Goal: Information Seeking & Learning: Find specific fact

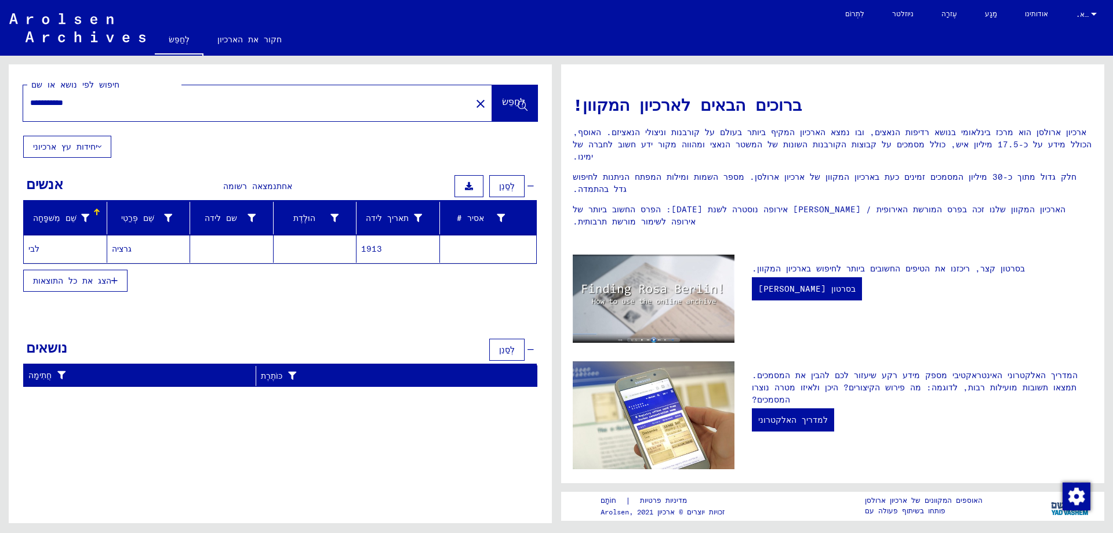
click at [225, 247] on mat-cell at bounding box center [231, 249] width 83 height 28
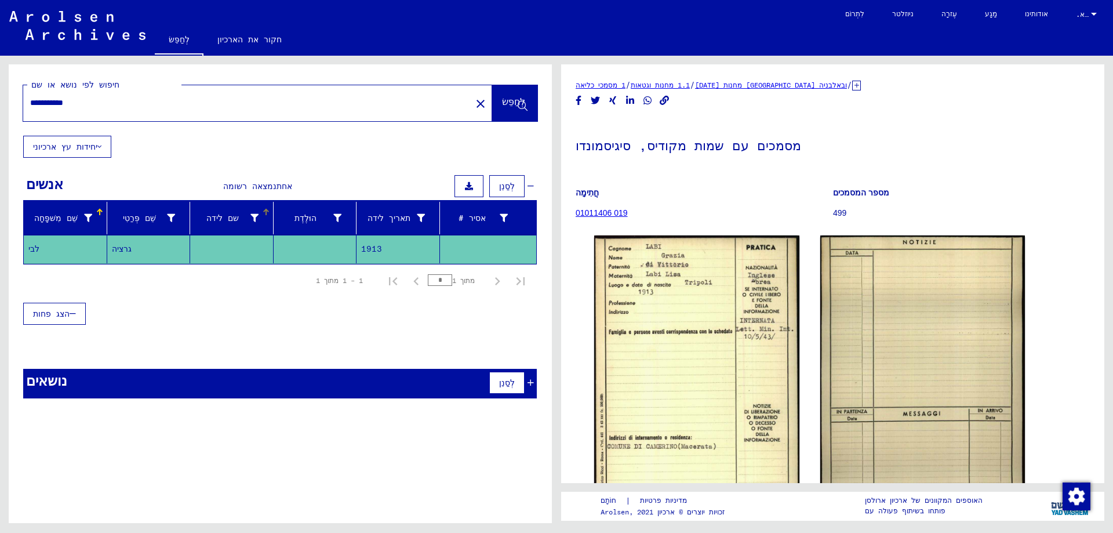
click at [256, 217] on icon at bounding box center [254, 218] width 8 height 8
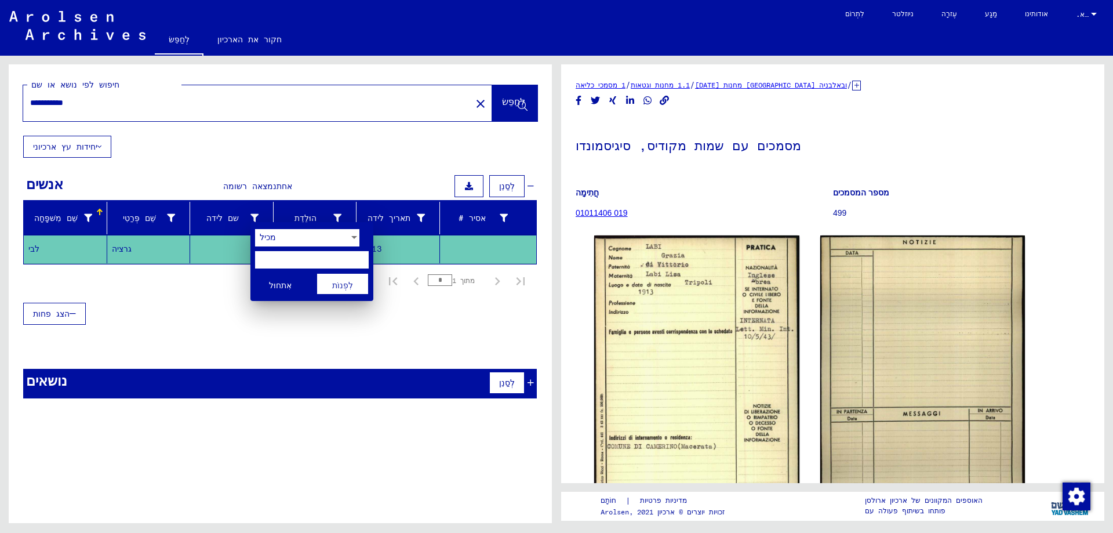
drag, startPoint x: 169, startPoint y: 335, endPoint x: 177, endPoint y: 331, distance: 8.3
click at [173, 333] on div at bounding box center [556, 266] width 1113 height 533
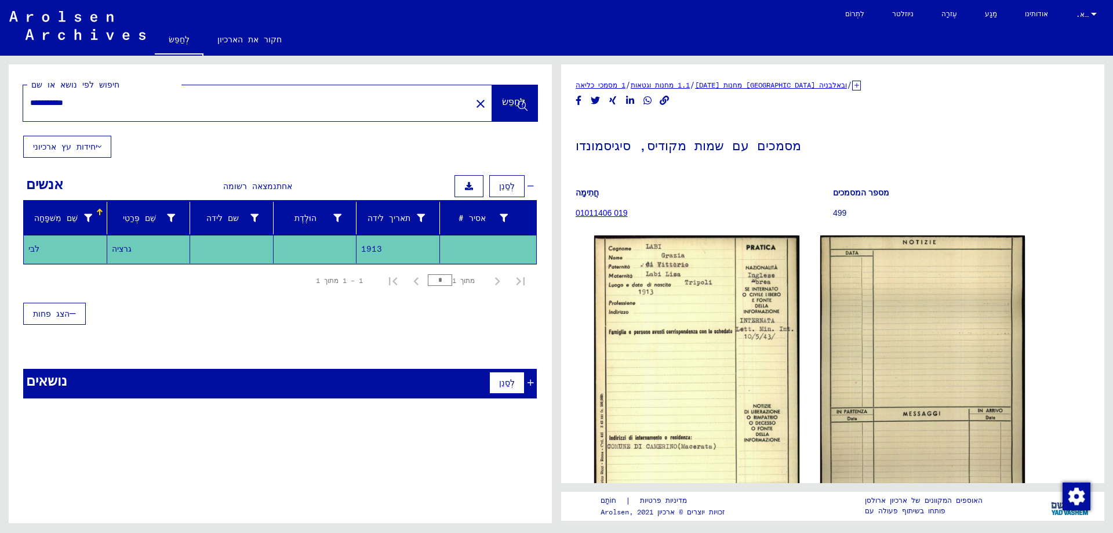
drag, startPoint x: 381, startPoint y: 248, endPoint x: 372, endPoint y: 248, distance: 9.3
click at [372, 248] on font "1913" at bounding box center [371, 249] width 21 height 10
click at [273, 313] on div "הצג פחות" at bounding box center [280, 314] width 514 height 34
click at [502, 182] on font "לְסַנֵן" at bounding box center [507, 186] width 16 height 10
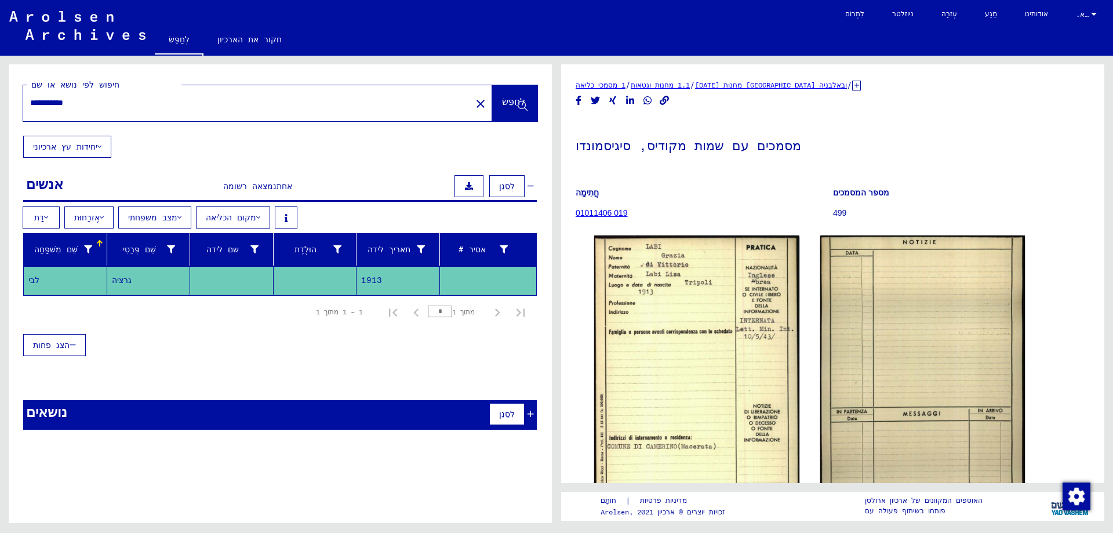
click at [301, 279] on mat-cell at bounding box center [315, 280] width 83 height 28
click at [50, 218] on button "דָת" at bounding box center [41, 217] width 37 height 22
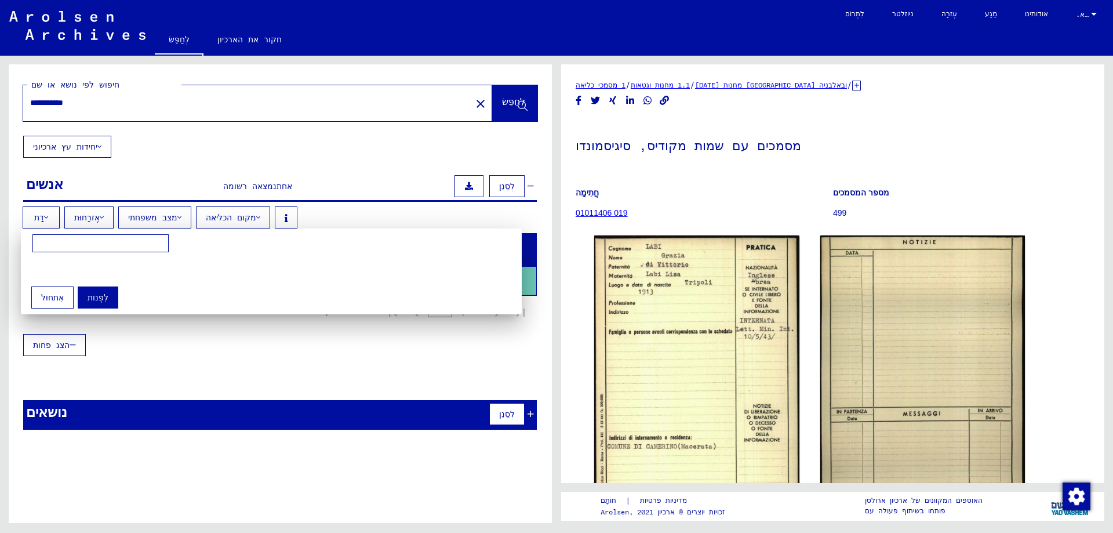
click at [139, 239] on input at bounding box center [100, 243] width 136 height 19
type input "*"
type input "******"
click at [106, 219] on div at bounding box center [556, 266] width 1113 height 533
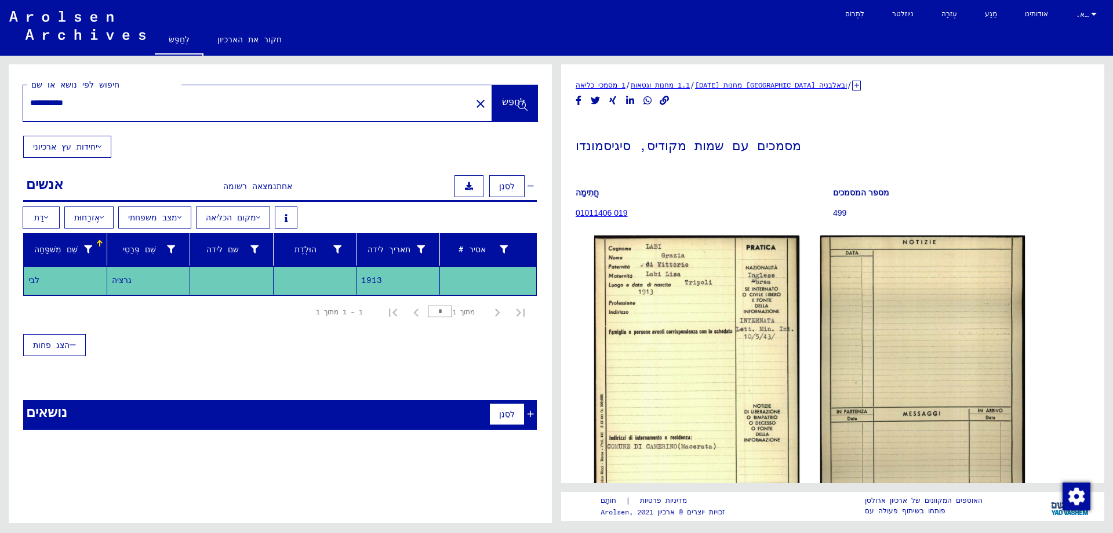
click at [148, 216] on font "מצב משפחתי" at bounding box center [152, 217] width 49 height 10
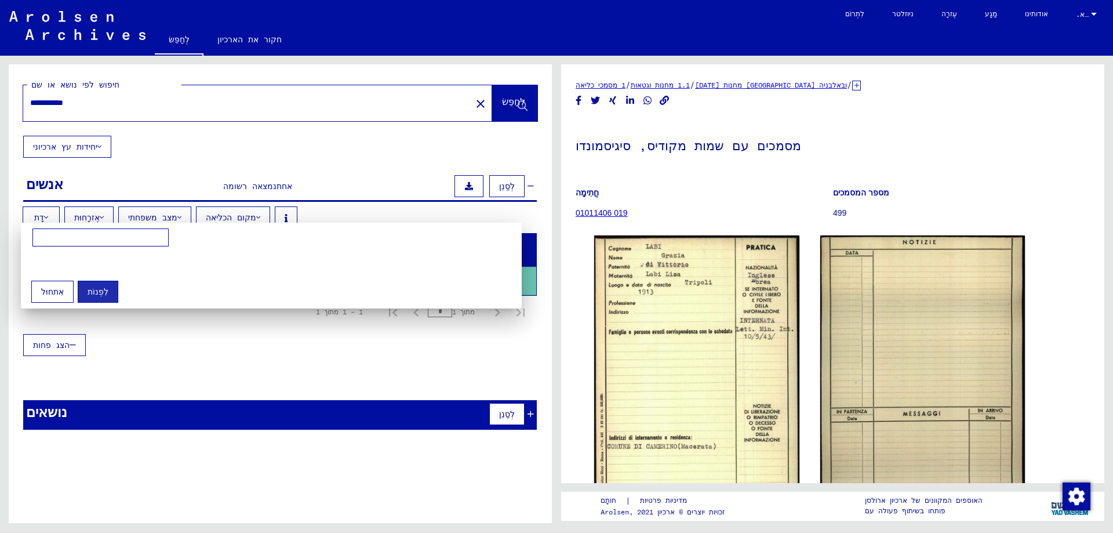
click at [141, 237] on input at bounding box center [100, 237] width 136 height 19
type input "*****"
click at [197, 268] on mat-grid-list at bounding box center [279, 262] width 495 height 20
click at [255, 215] on div at bounding box center [556, 266] width 1113 height 533
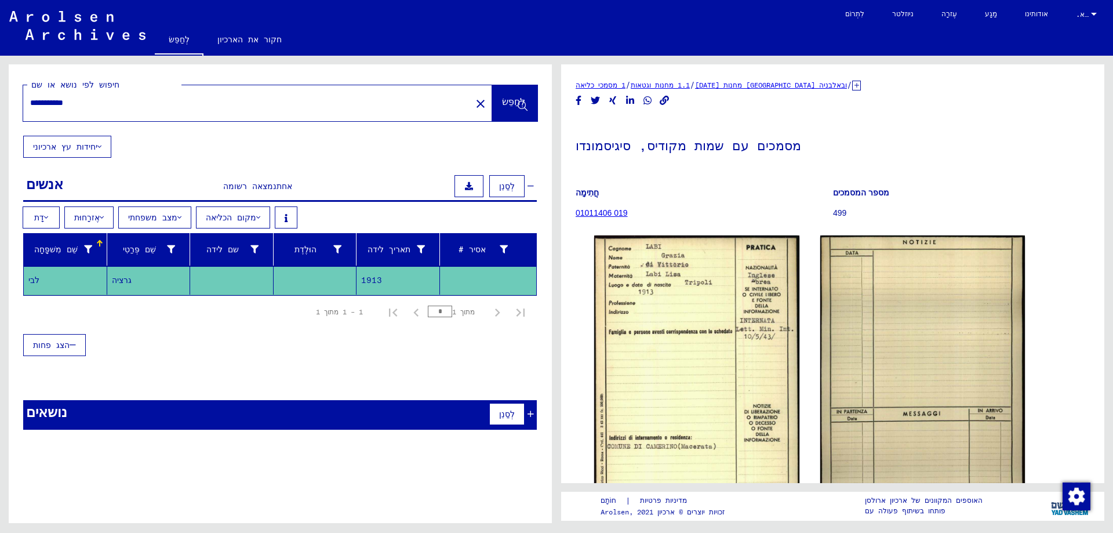
click at [252, 217] on font "מקום הכליאה" at bounding box center [231, 217] width 50 height 10
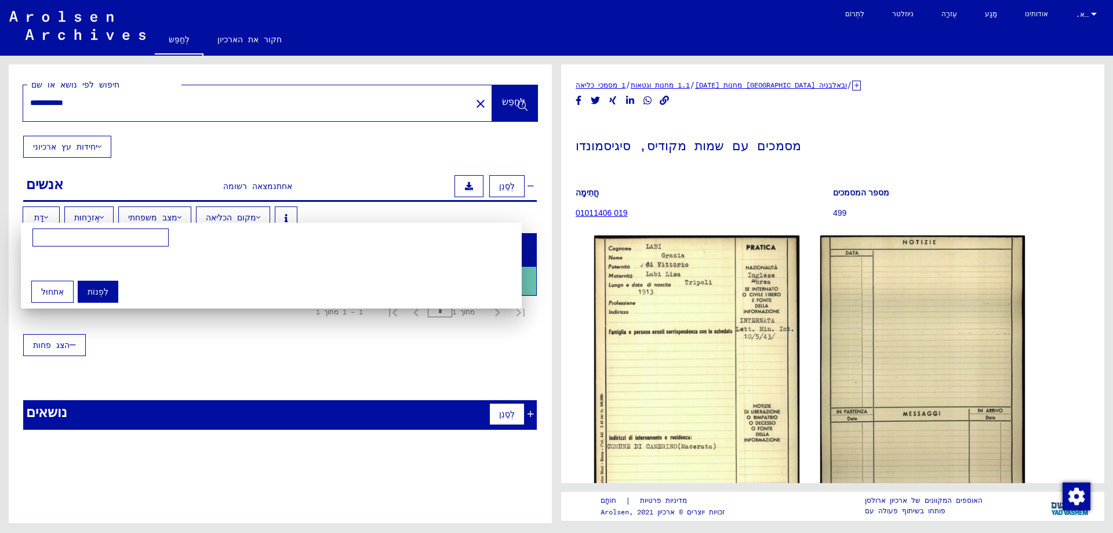
click at [125, 239] on input at bounding box center [100, 237] width 136 height 19
type input "*"
type input "********"
click at [168, 288] on div "לִפְנוֹת אִתחוּל" at bounding box center [277, 288] width 501 height 30
click at [246, 238] on div "********" at bounding box center [277, 250] width 501 height 45
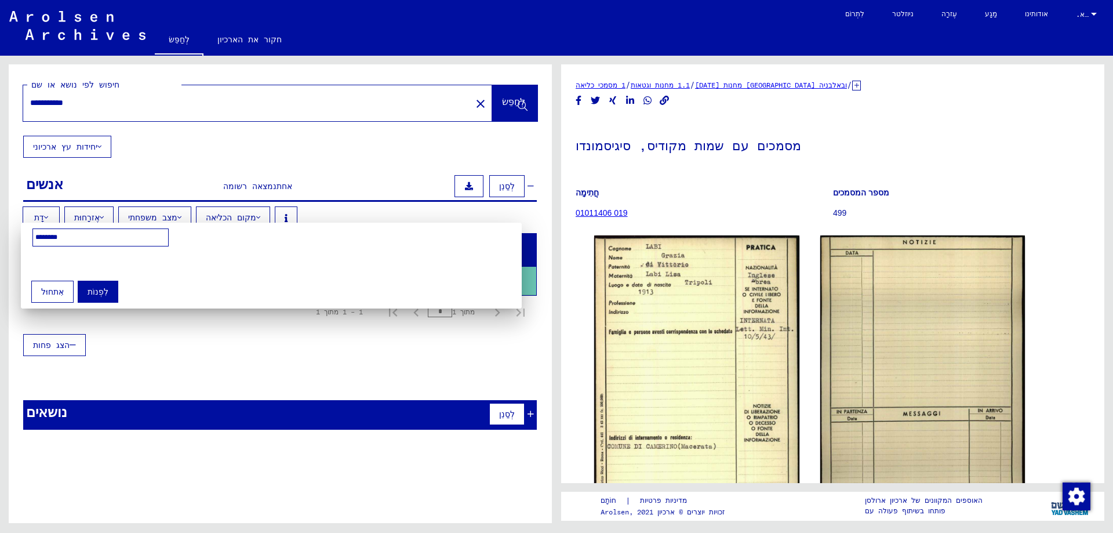
click at [168, 279] on div "לִפְנוֹת אִתחוּל" at bounding box center [277, 288] width 501 height 30
drag, startPoint x: 110, startPoint y: 292, endPoint x: 117, endPoint y: 291, distance: 7.2
click at [108, 289] on font "לִפְנוֹת" at bounding box center [98, 291] width 21 height 10
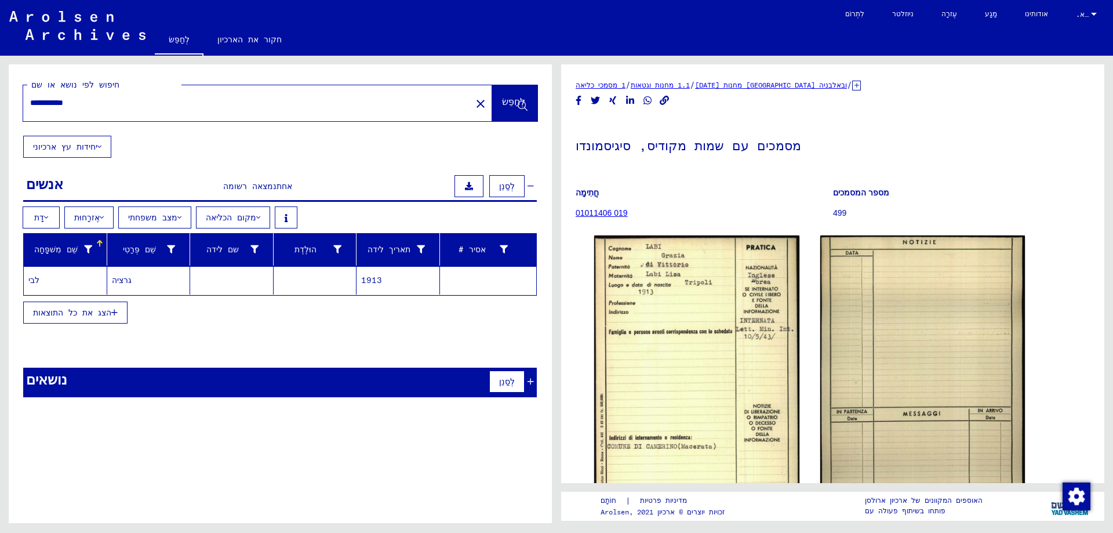
click at [378, 281] on font "1913" at bounding box center [371, 280] width 21 height 10
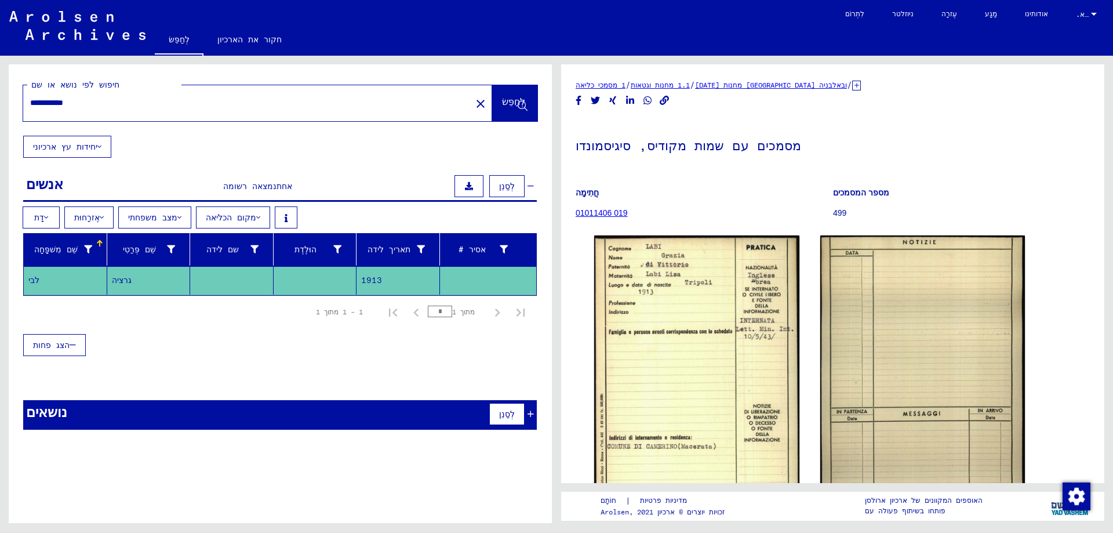
click at [244, 218] on font "מקום הכליאה" at bounding box center [231, 217] width 50 height 10
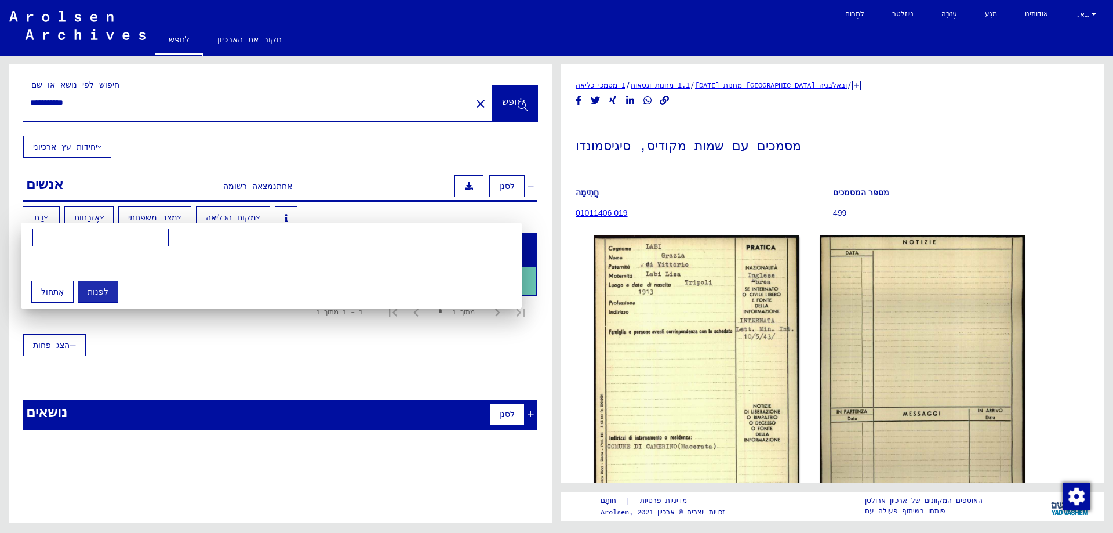
click at [507, 187] on div at bounding box center [556, 266] width 1113 height 533
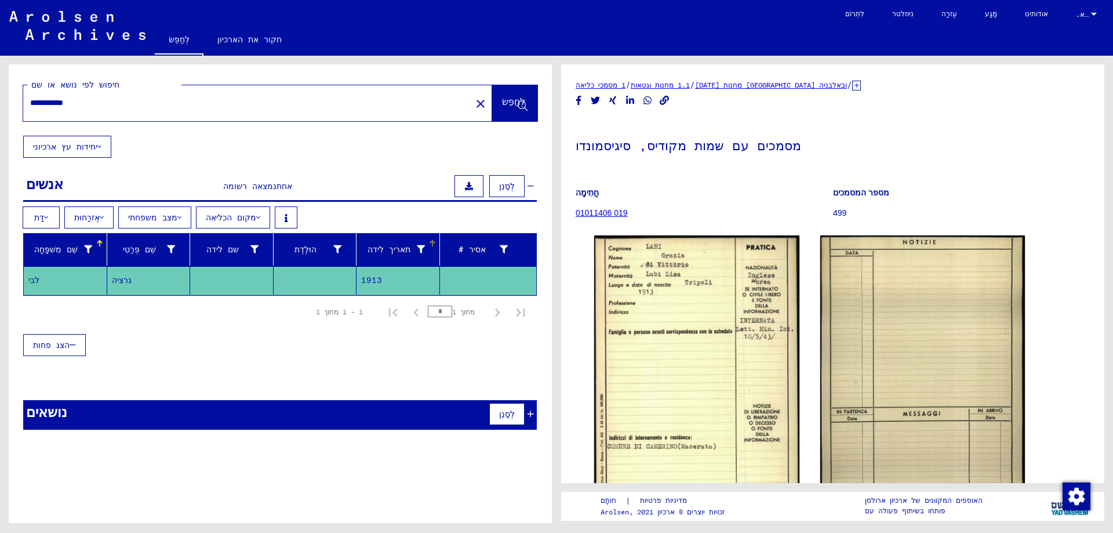
click at [422, 248] on icon at bounding box center [421, 249] width 8 height 8
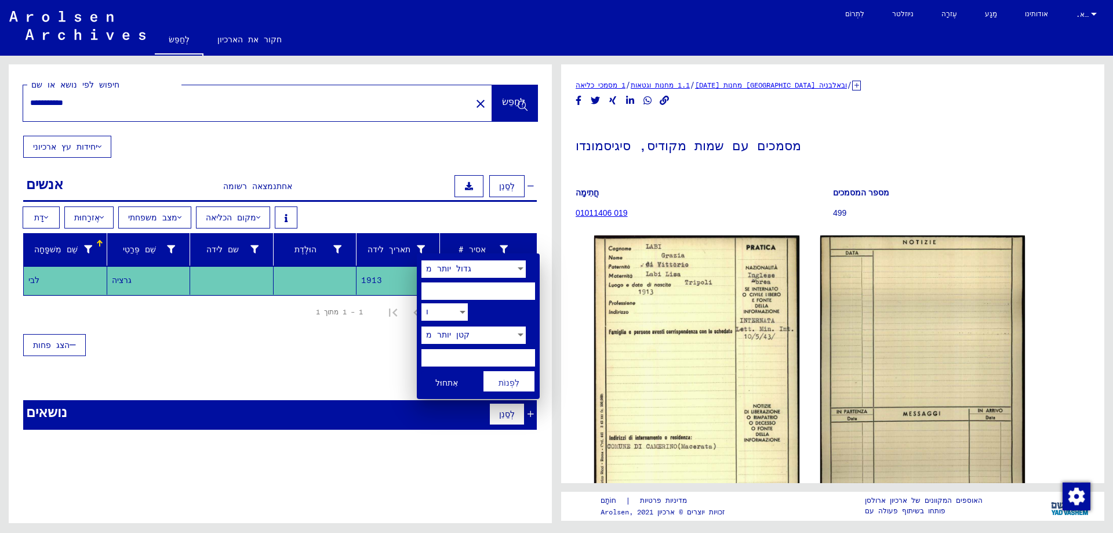
click at [522, 338] on div at bounding box center [520, 334] width 10 height 17
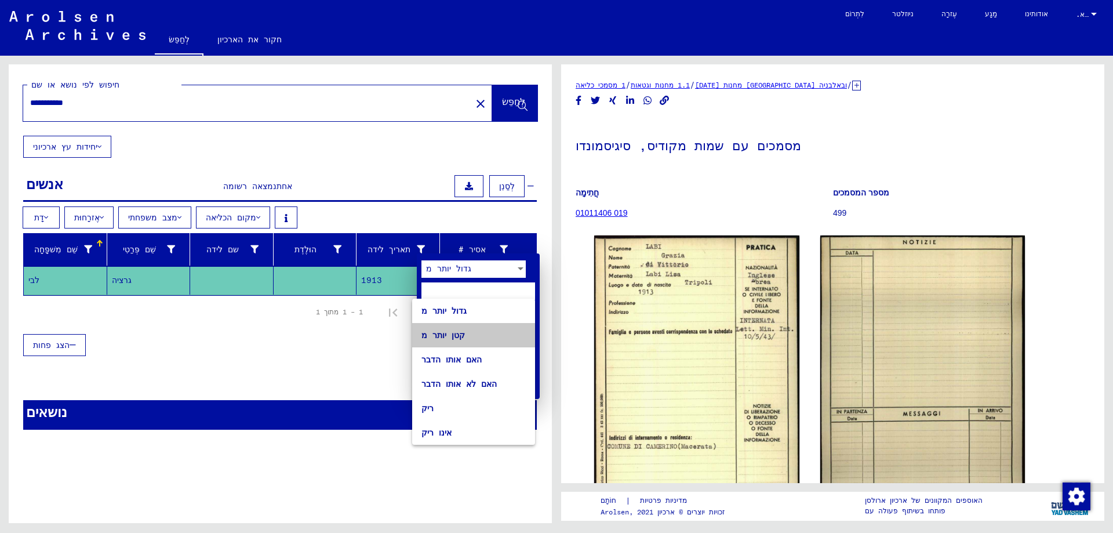
click at [522, 338] on span "קטן יותר מ" at bounding box center [474, 335] width 104 height 24
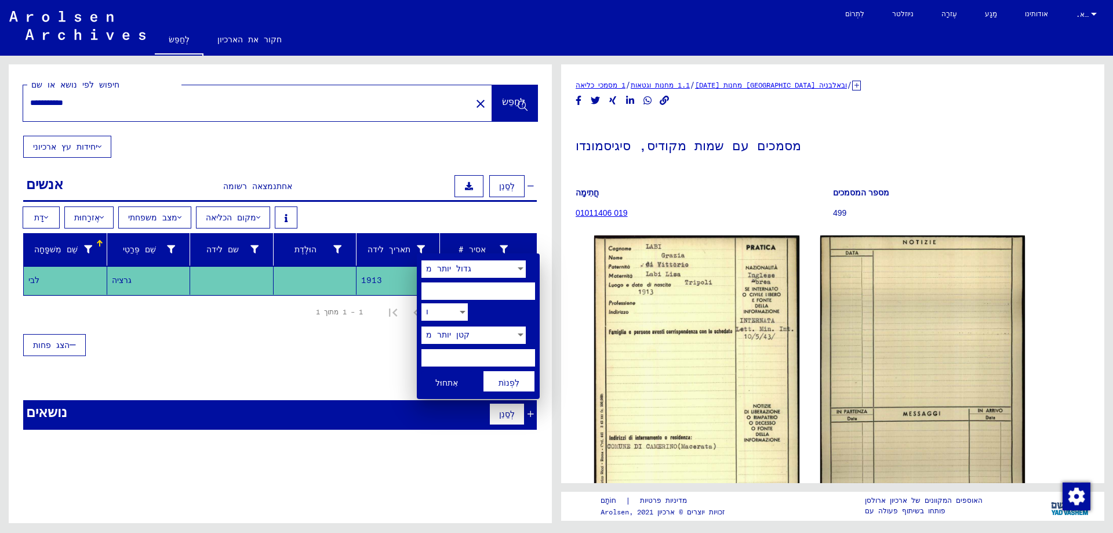
click at [518, 296] on input "number" at bounding box center [479, 290] width 114 height 17
click at [515, 289] on input "number" at bounding box center [479, 290] width 114 height 17
type input "****"
click at [507, 384] on font "לִפְנוֹת" at bounding box center [509, 382] width 21 height 10
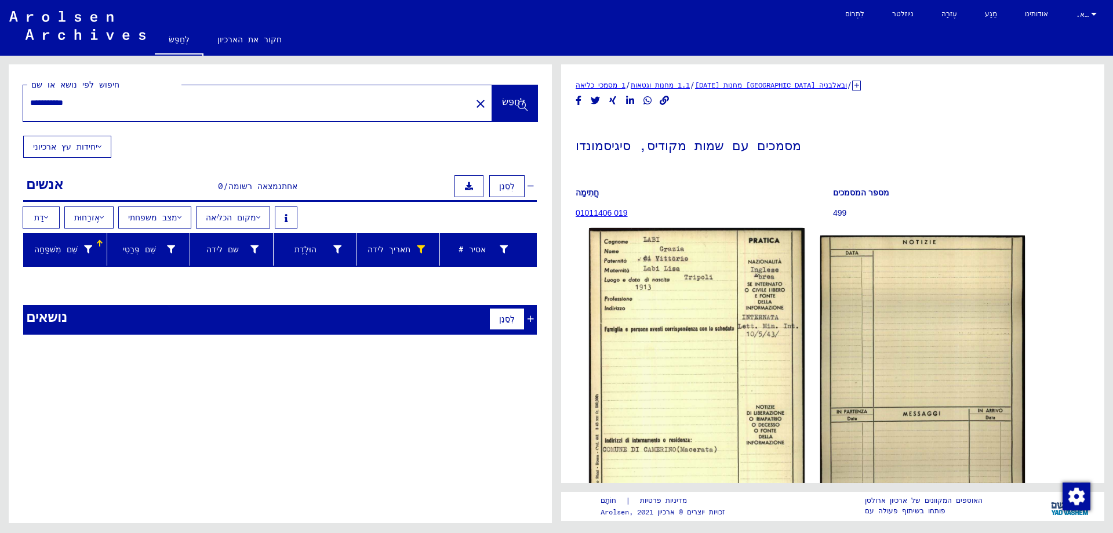
click at [646, 354] on img at bounding box center [696, 380] width 215 height 305
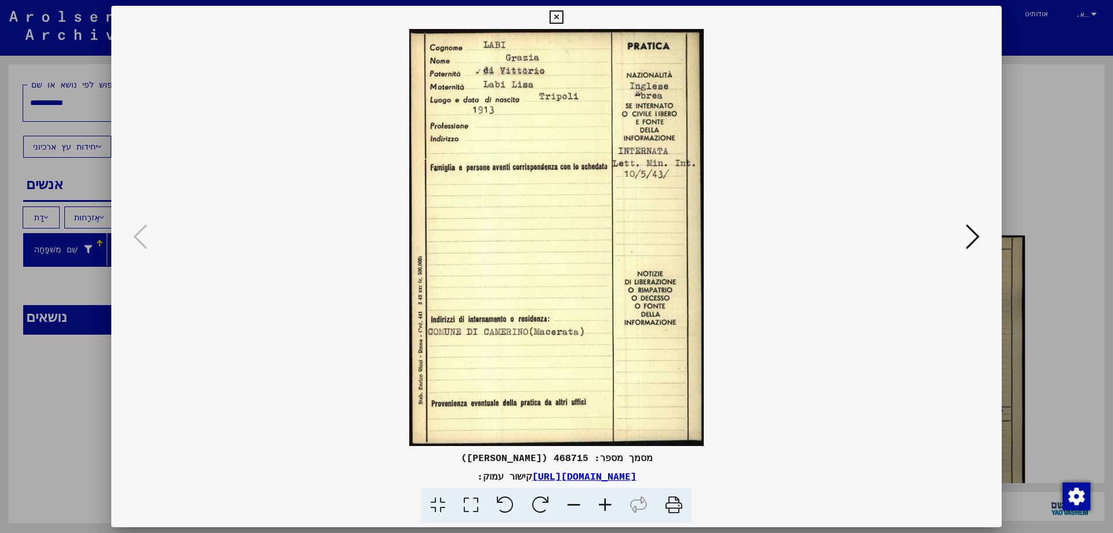
click at [542, 474] on font "[URL][DOMAIN_NAME]" at bounding box center [584, 476] width 104 height 12
drag, startPoint x: 467, startPoint y: 459, endPoint x: 644, endPoint y: 455, distance: 176.9
click at [644, 455] on div "מסמך מספר: 468715 ([PERSON_NAME])" at bounding box center [556, 458] width 891 height 14
copy font "מסמך מספר: 468715 ([PERSON_NAME])"
